Goal: Task Accomplishment & Management: Complete application form

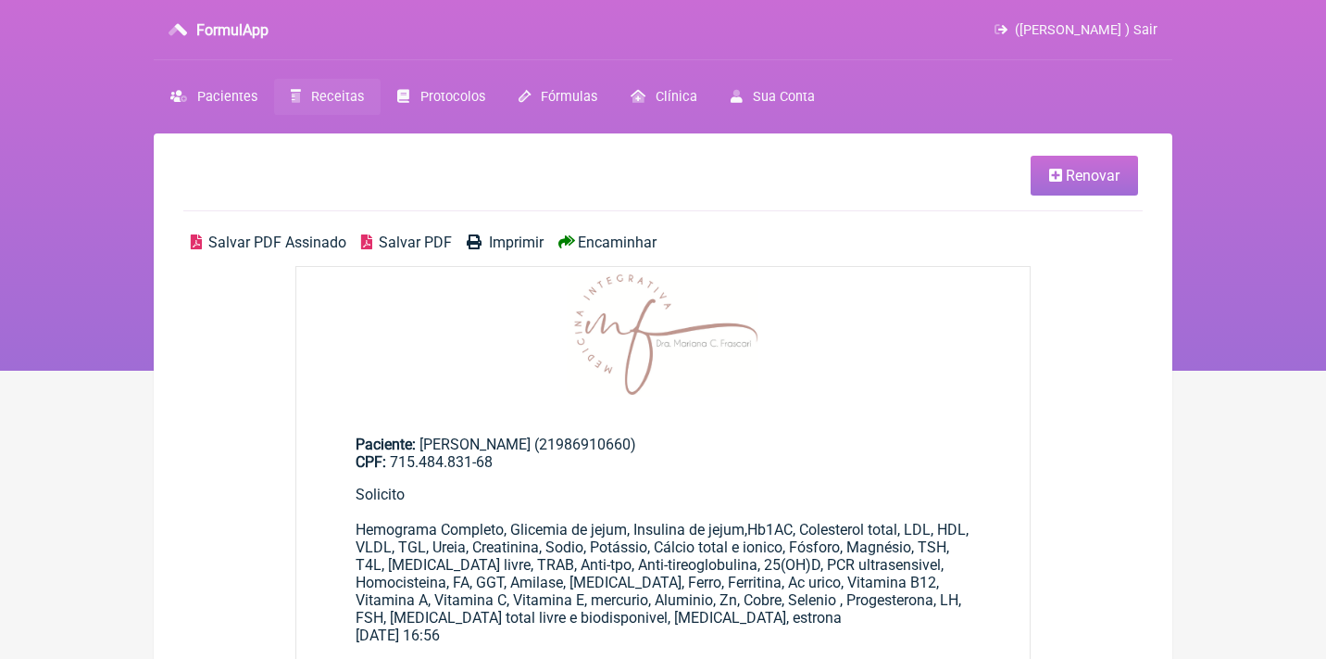
click at [296, 94] on icon at bounding box center [296, 96] width 10 height 13
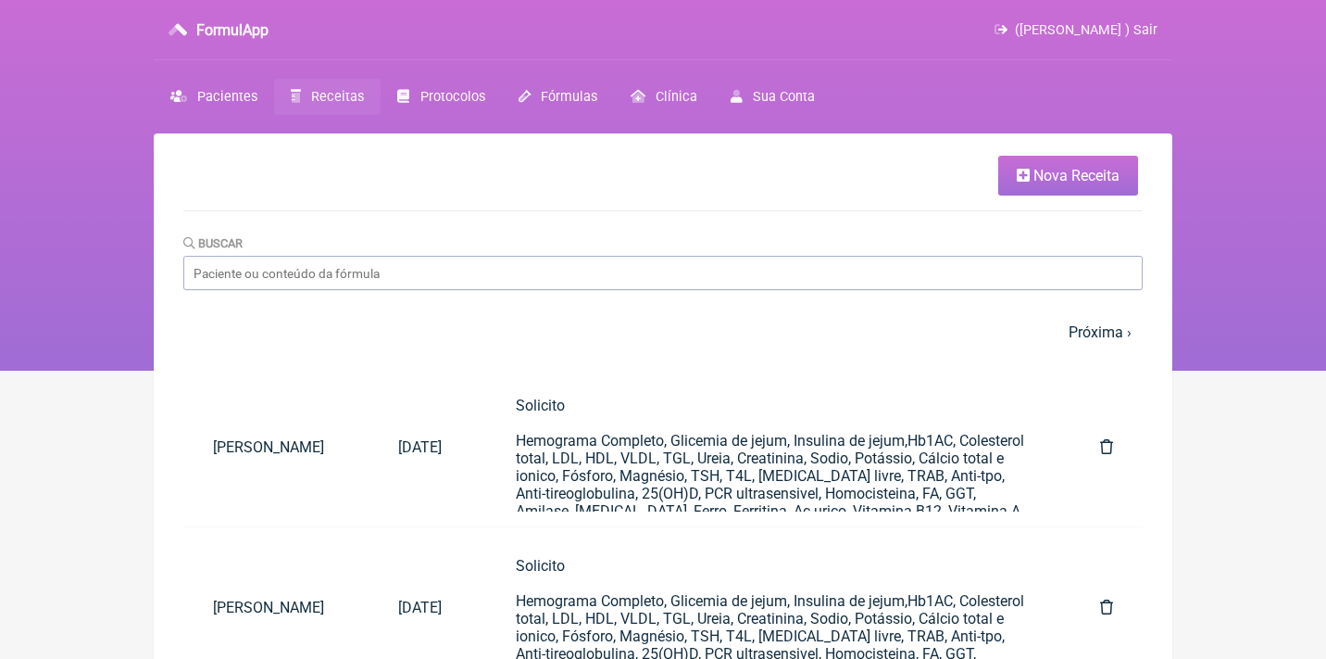
click at [1071, 175] on span "Nova Receita" at bounding box center [1077, 176] width 86 height 18
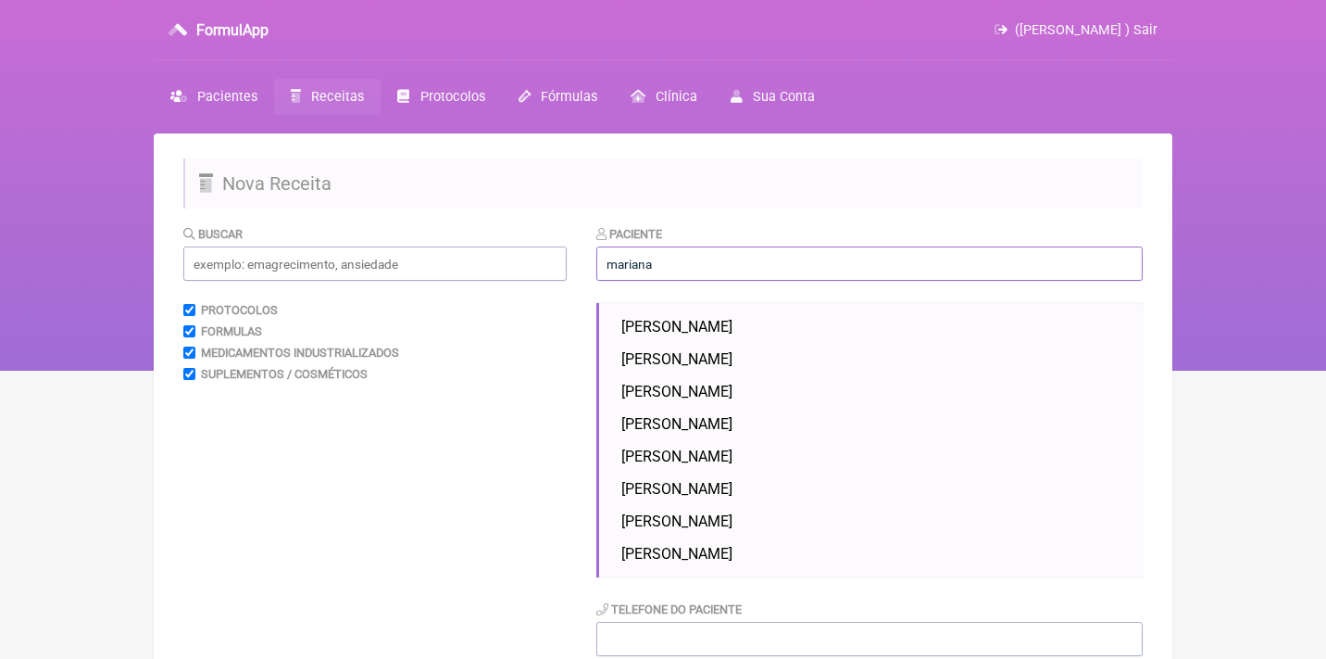
type input "Mariana Frascari"
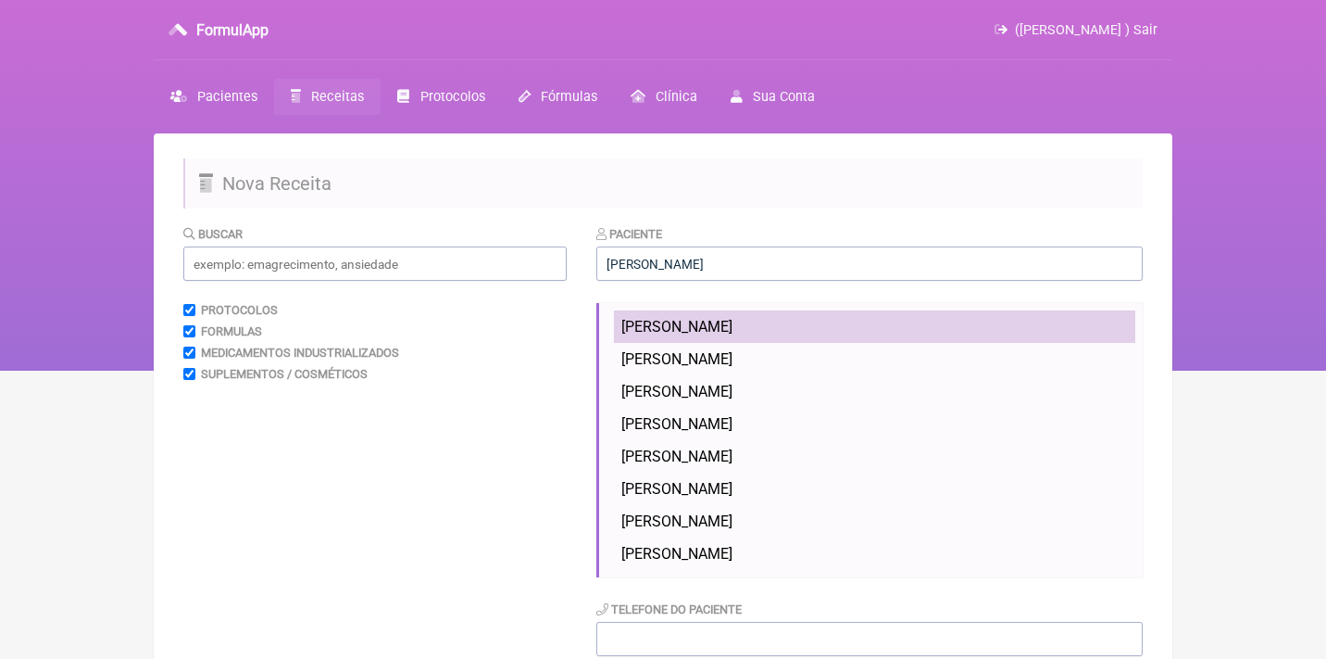
type input "marianafrascari@icloud.com"
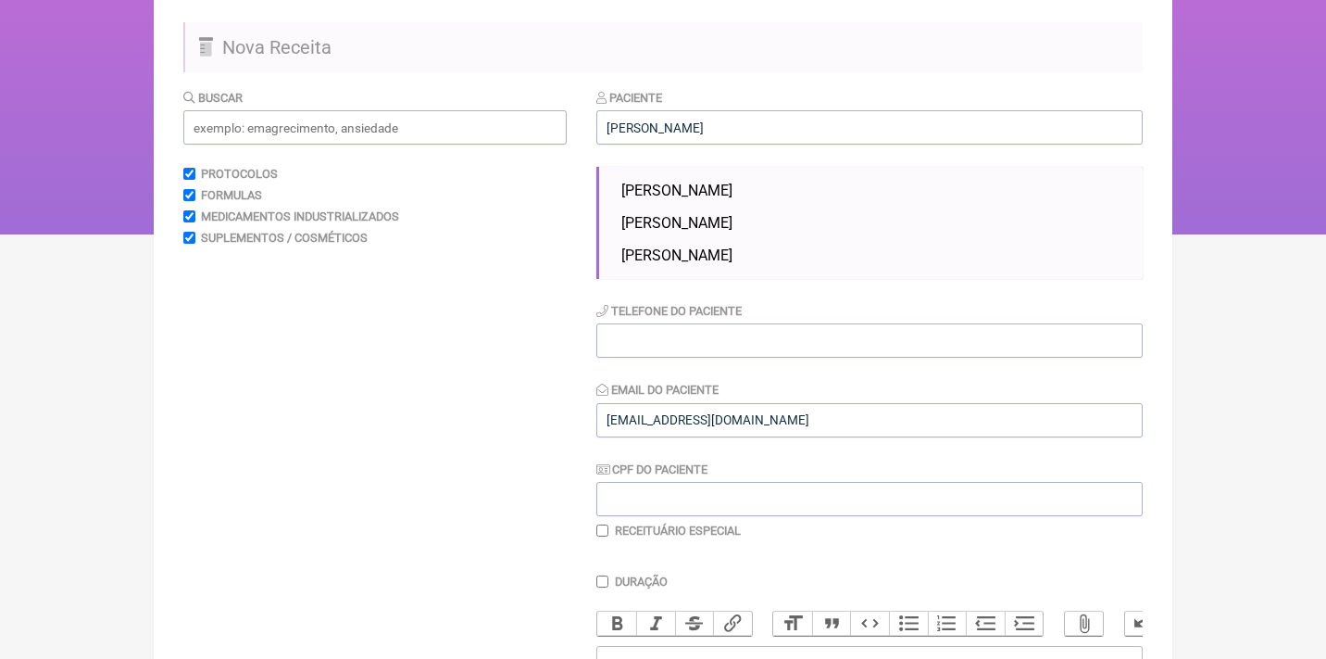
scroll to position [140, 0]
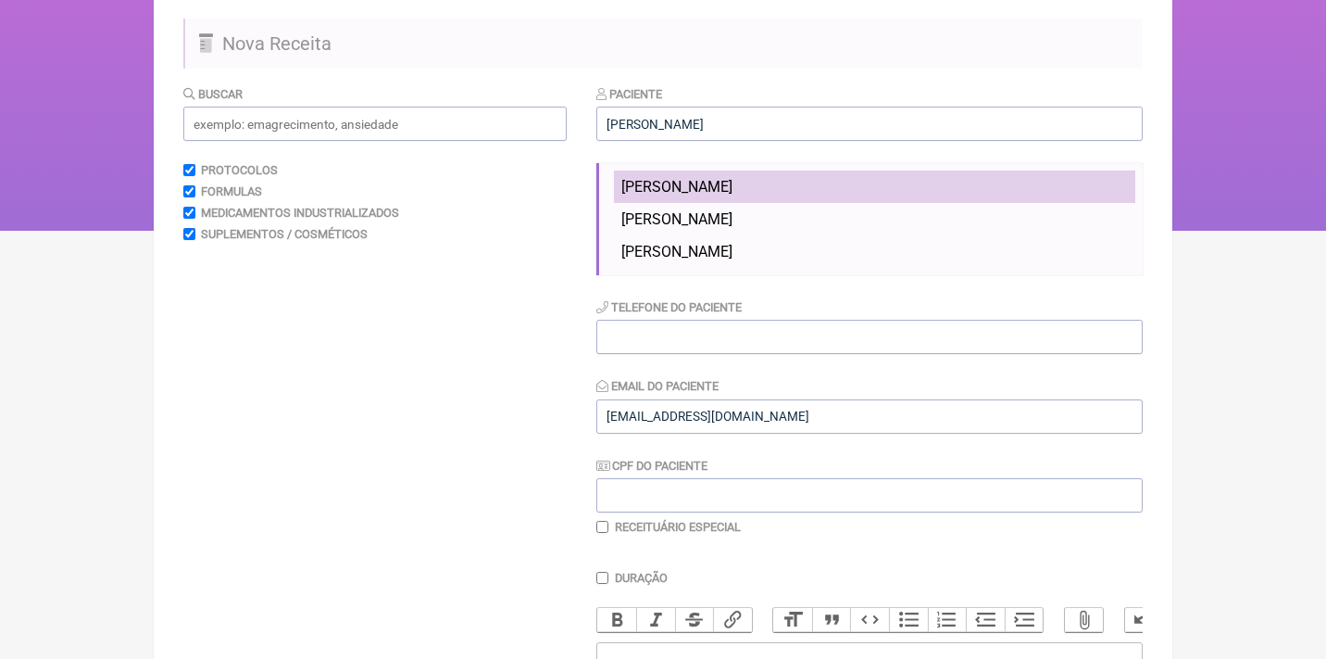
click at [710, 182] on span "Mariana Couto Frascari" at bounding box center [676, 187] width 111 height 18
type input "Mariana Couto Frascari"
type input "21 992129291"
type input "12805451783"
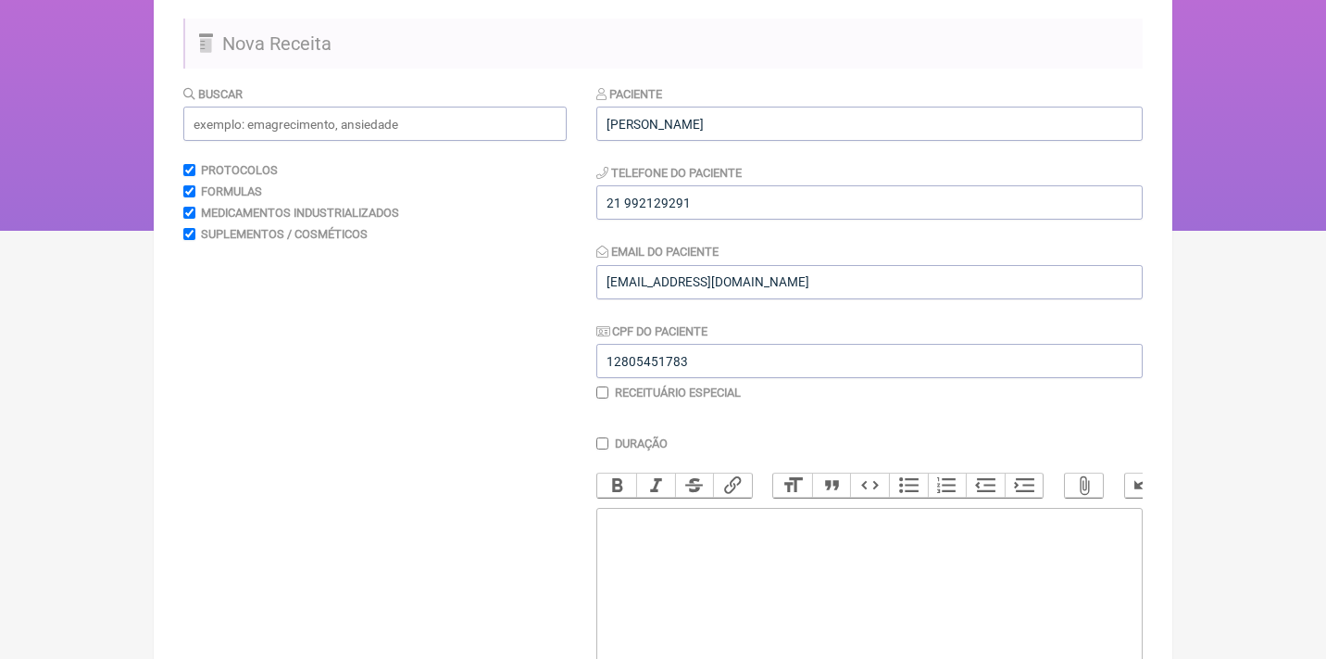
click at [666, 554] on trix-editor at bounding box center [869, 619] width 546 height 222
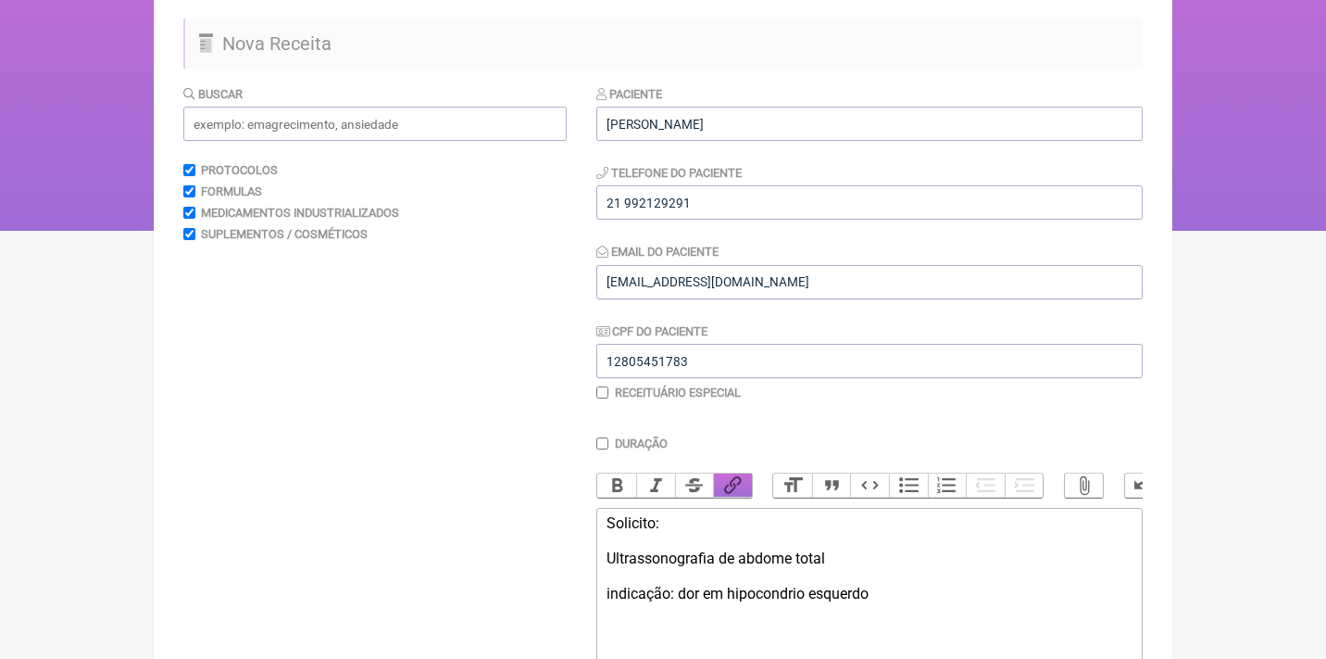
type trix-editor "<div>Solicito:<br><br>Ultrassonografia de abdome total<br><br>indicação: dor em…"
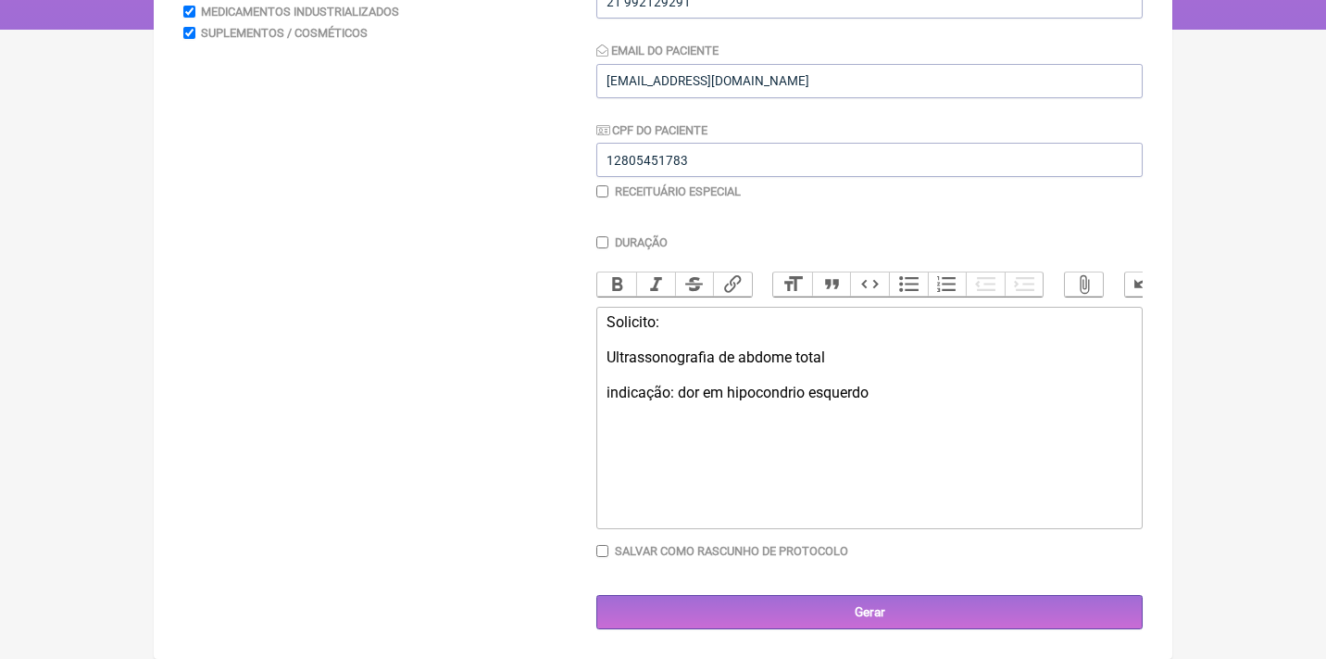
scroll to position [339, 0]
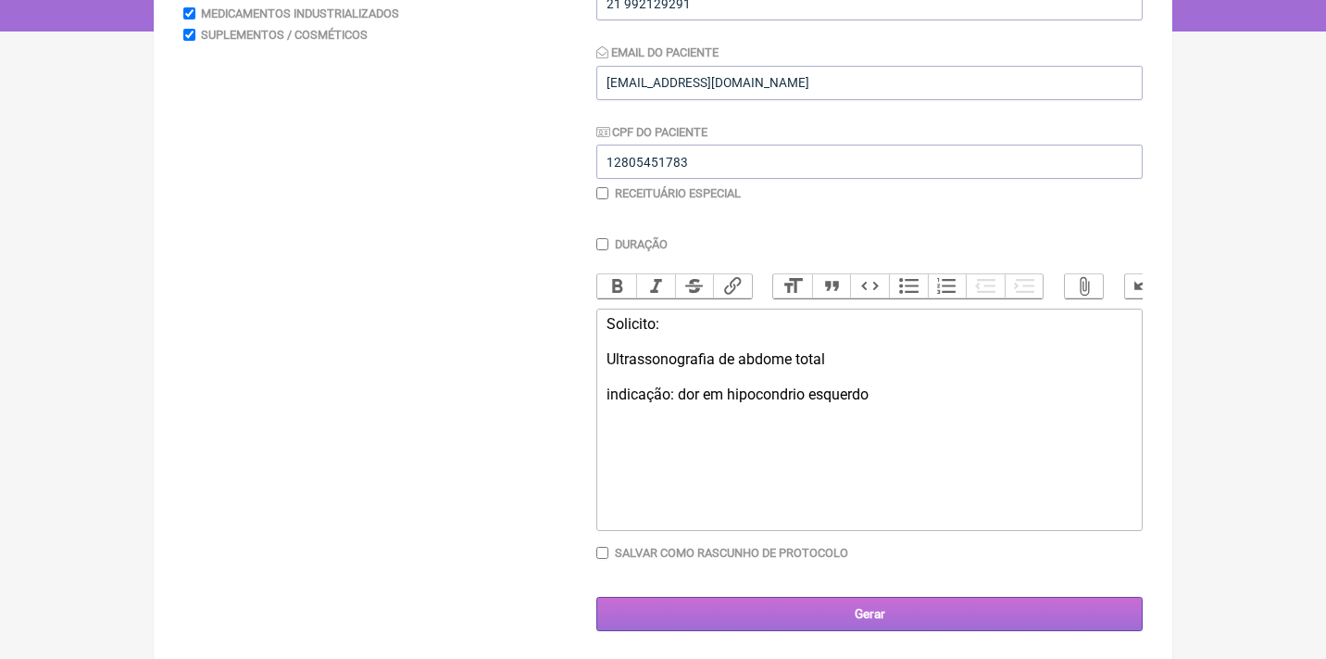
click at [840, 604] on input "Gerar" at bounding box center [869, 613] width 546 height 34
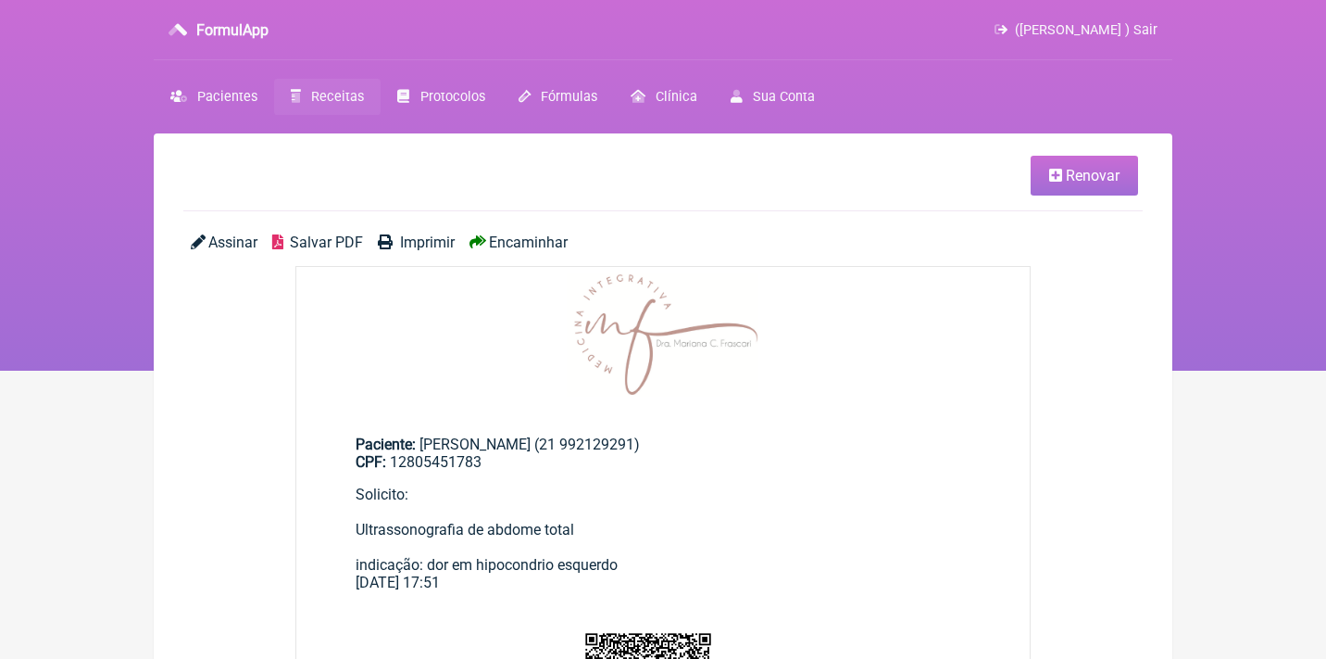
click at [239, 245] on span "Assinar" at bounding box center [232, 242] width 49 height 18
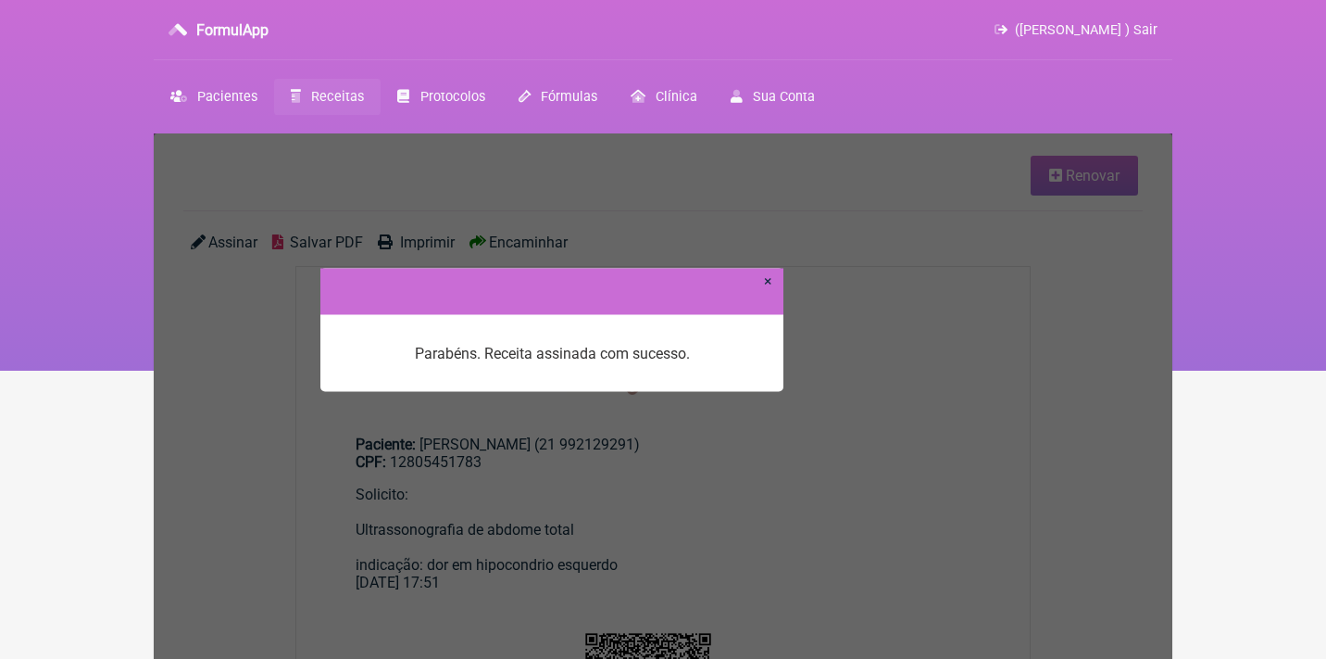
click at [769, 279] on link "×" at bounding box center [768, 280] width 8 height 18
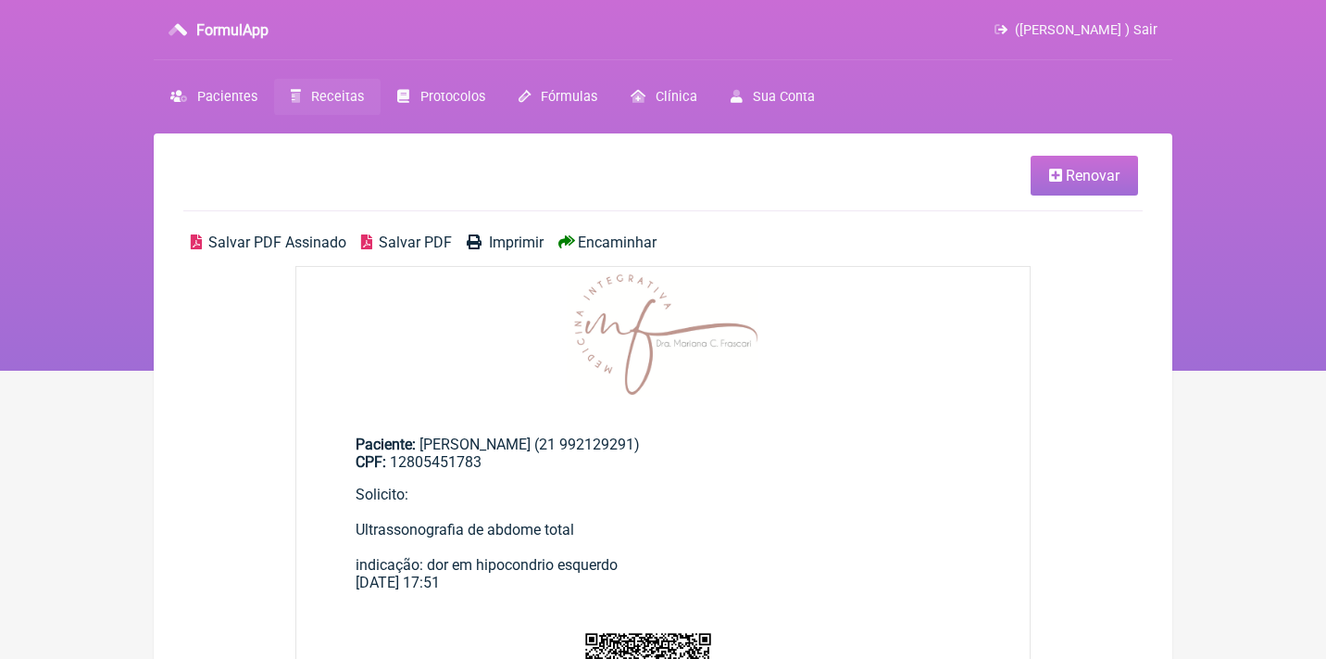
click at [215, 239] on span "Salvar PDF Assinado" at bounding box center [277, 242] width 138 height 18
click at [1051, 185] on link "Renovar" at bounding box center [1084, 176] width 107 height 40
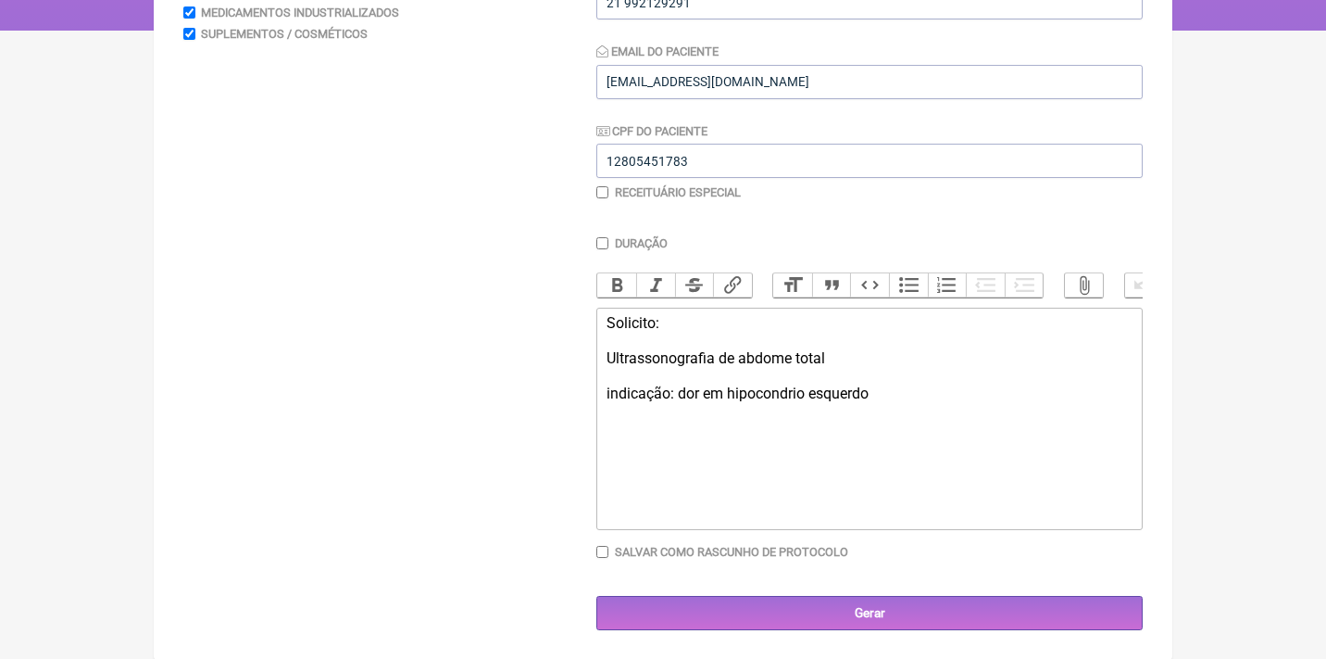
scroll to position [339, 0]
drag, startPoint x: 901, startPoint y: 391, endPoint x: 838, endPoint y: 378, distance: 64.3
click at [838, 378] on div "Solicito: Ultrassonografia de abdome total indicação: dor em hipocondrio esquer…" at bounding box center [870, 359] width 526 height 88
click at [836, 354] on div "Solicito: Ultrassonografia de abdome total indicação: dor em hipocondrio esquer…" at bounding box center [870, 359] width 526 height 88
drag, startPoint x: 836, startPoint y: 354, endPoint x: 763, endPoint y: 349, distance: 73.3
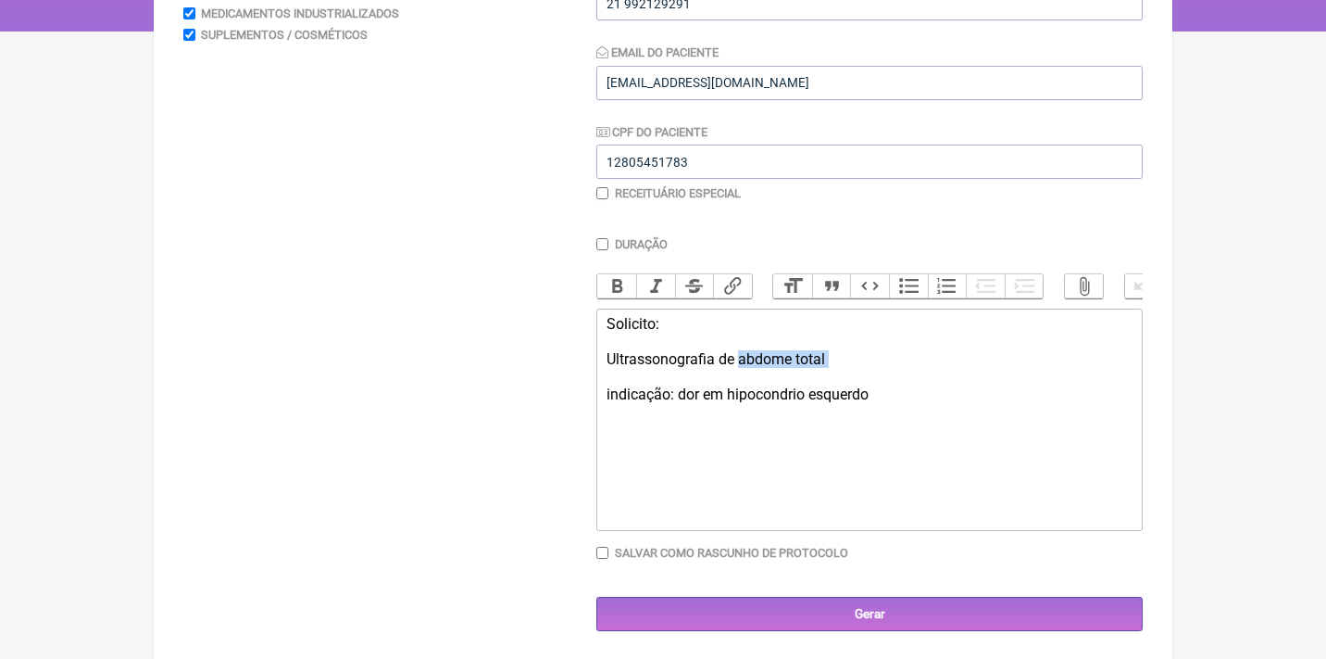
click at [763, 349] on div "Solicito: Ultrassonografia de abdome total indicação: dor em hipocondrio esquer…" at bounding box center [870, 359] width 526 height 88
drag, startPoint x: 916, startPoint y: 390, endPoint x: 681, endPoint y: 387, distance: 235.3
click at [683, 388] on div "Solicito: Ultrassonografia de mamas bilateral indicação: dor em hipocondrio esq…" at bounding box center [870, 359] width 526 height 88
click at [707, 382] on div "Solicito: Ultrassonografia de mamas bilateral indicação: nódulo?" at bounding box center [870, 359] width 526 height 88
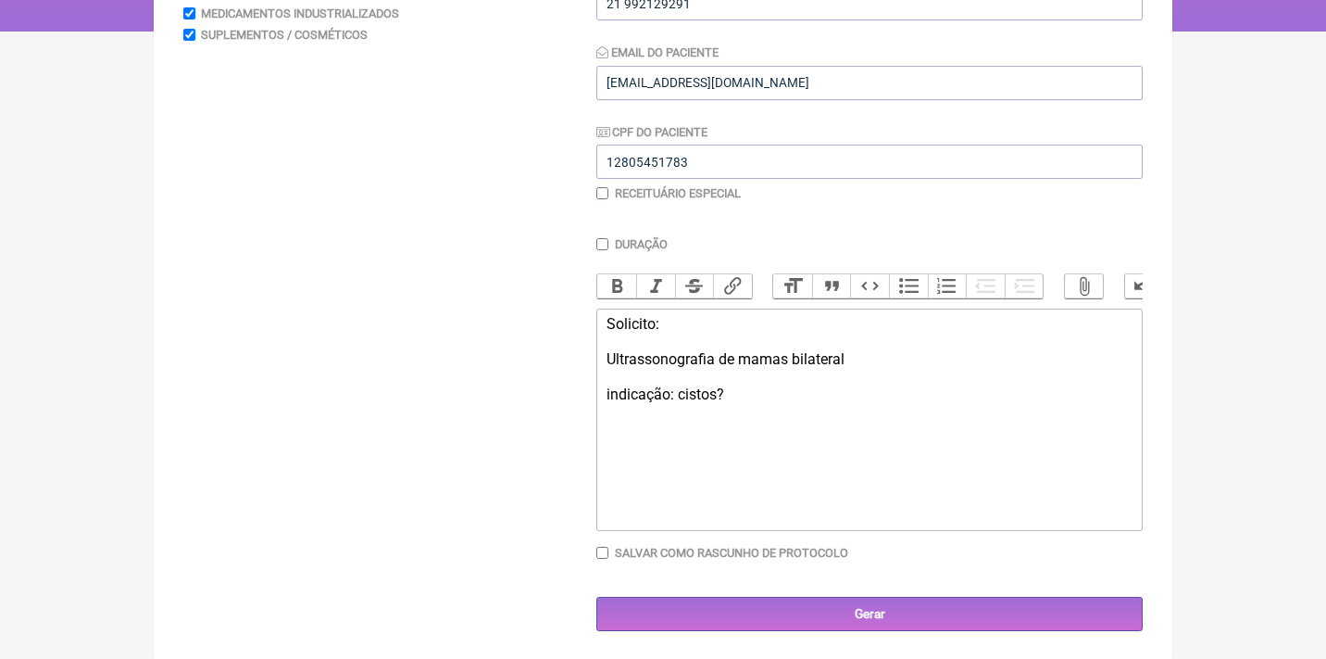
type trix-editor "<div>Solicito:<br><br>Ultrassonografia de mamas bilateral<br><br>indicação: cis…"
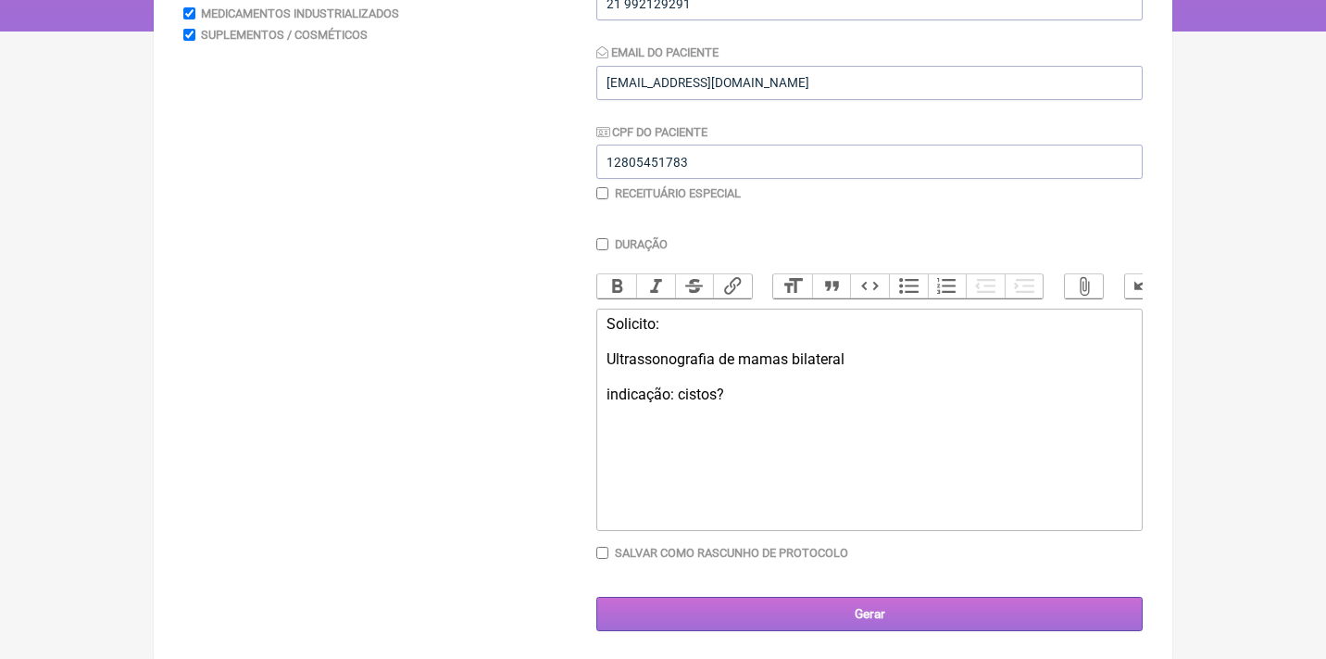
click at [845, 597] on input "Gerar" at bounding box center [869, 613] width 546 height 34
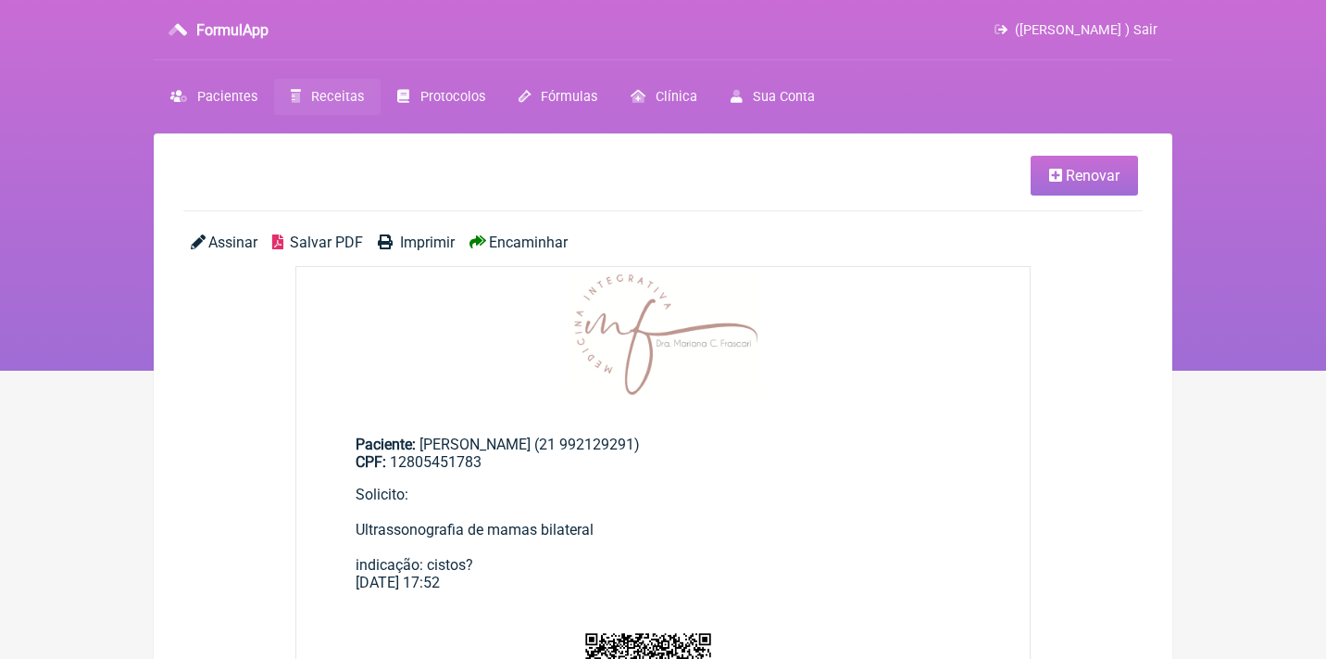
click at [235, 233] on span "Assinar" at bounding box center [232, 242] width 49 height 18
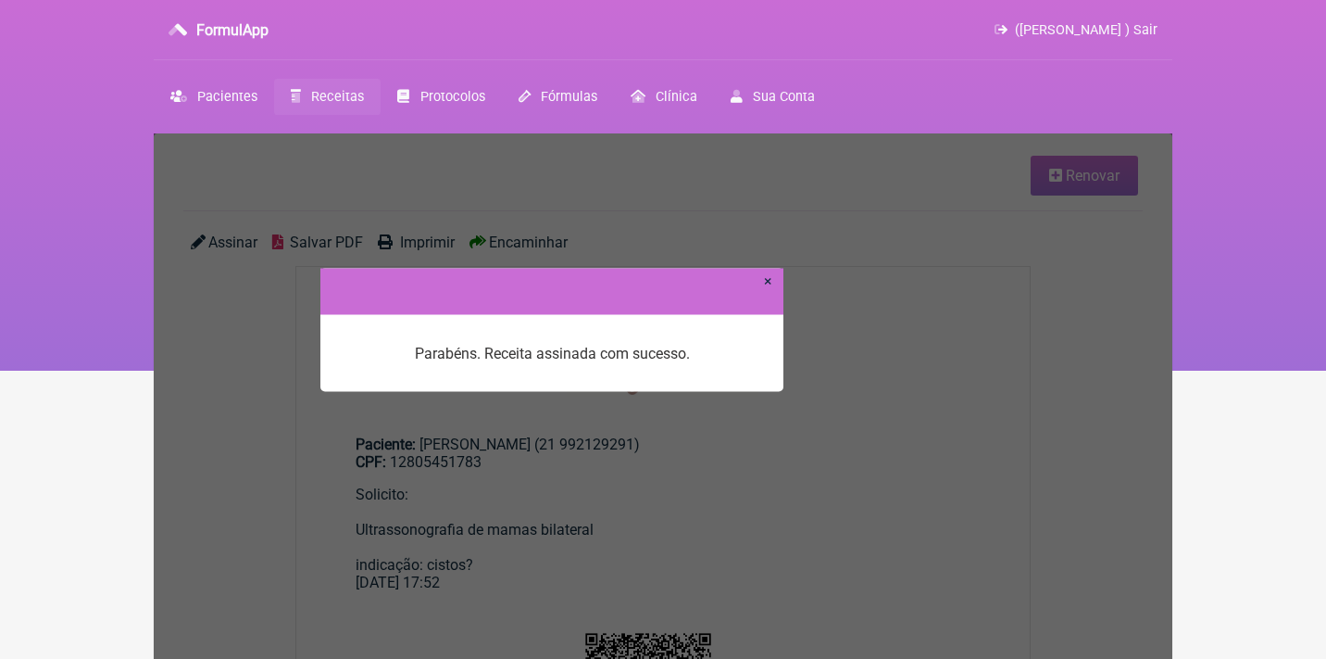
click at [767, 282] on link "×" at bounding box center [768, 280] width 8 height 18
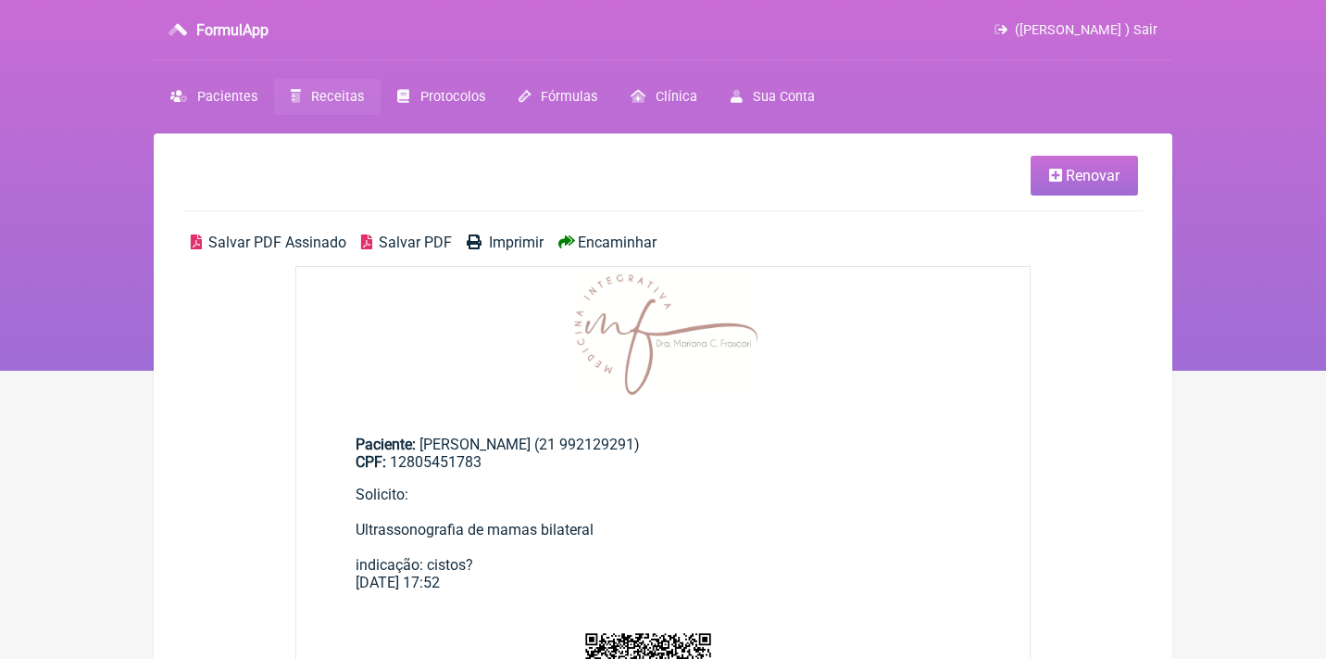
click at [299, 242] on span "Salvar PDF Assinado" at bounding box center [277, 242] width 138 height 18
